Goal: Task Accomplishment & Management: Manage account settings

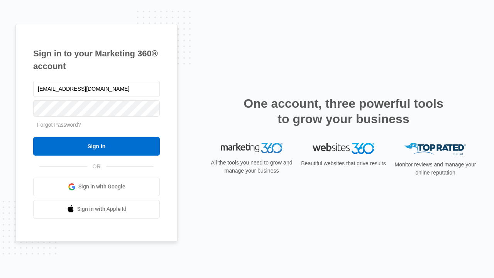
type input "[EMAIL_ADDRESS][DOMAIN_NAME]"
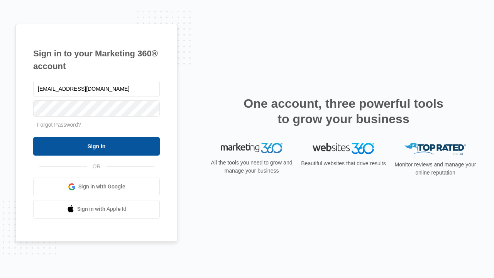
click at [96, 146] on input "Sign In" at bounding box center [96, 146] width 126 height 19
